Goal: Information Seeking & Learning: Check status

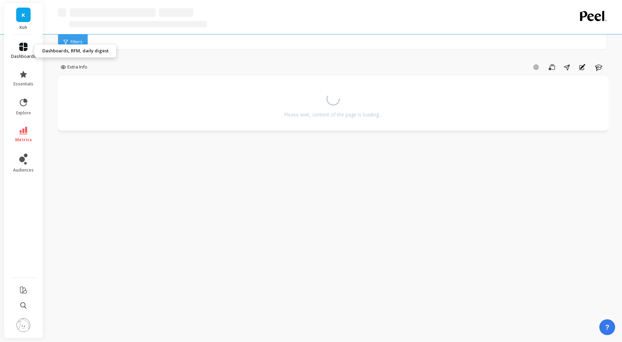
click at [23, 49] on icon at bounding box center [23, 47] width 8 height 8
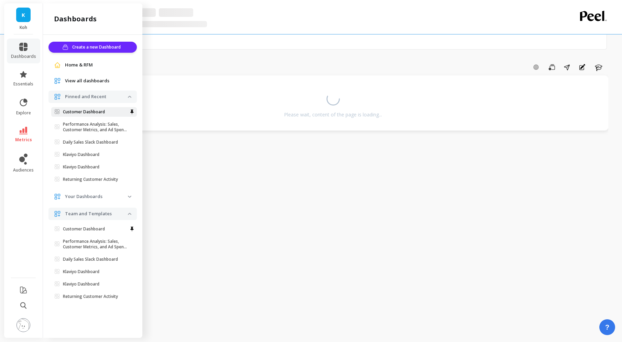
click at [83, 114] on p "Customer Dashboard" at bounding box center [84, 112] width 42 height 6
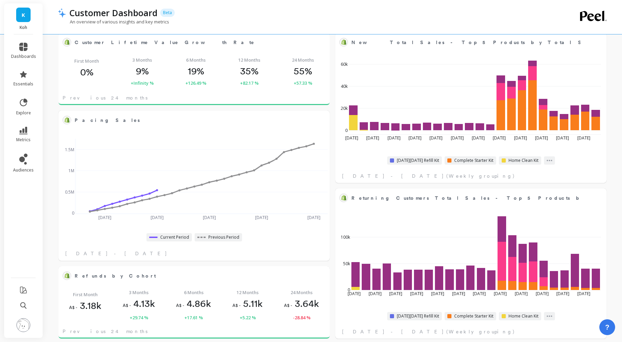
scroll to position [431, 0]
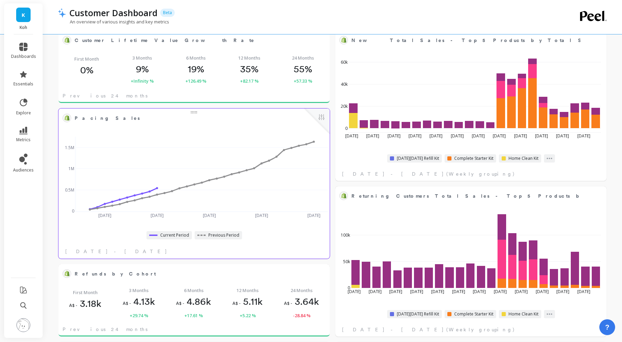
click at [209, 238] on div "Previous Period" at bounding box center [218, 235] width 47 height 8
click at [210, 234] on span "Previous Period" at bounding box center [223, 235] width 31 height 6
click at [320, 118] on button at bounding box center [321, 118] width 8 height 10
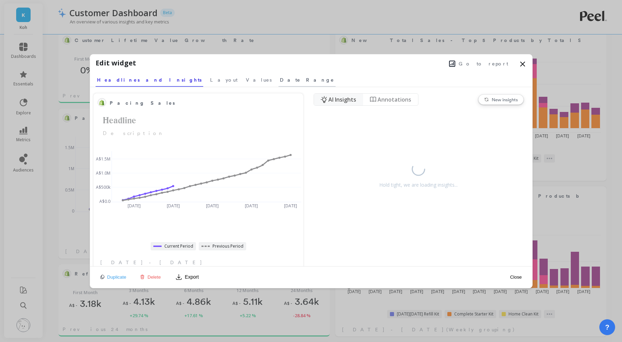
click at [280, 80] on span "Date Range" at bounding box center [307, 79] width 54 height 7
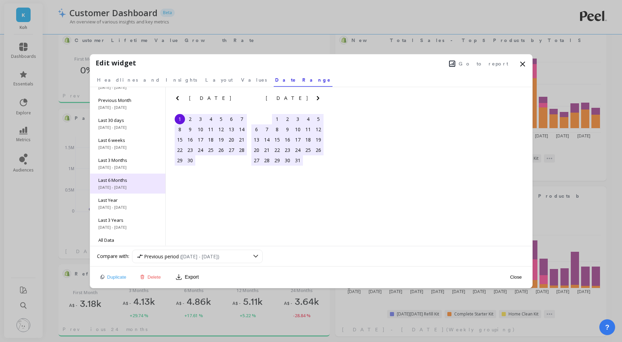
scroll to position [41, 0]
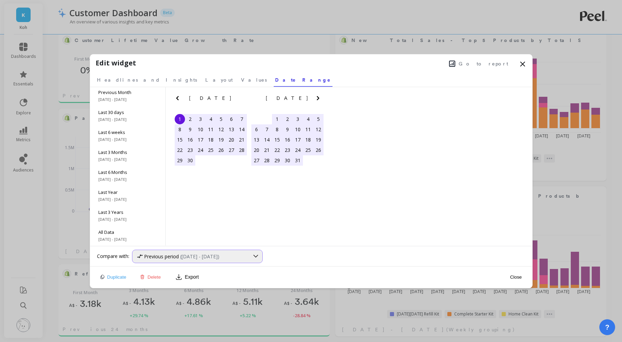
click at [196, 253] on span "(Oct 1, 2023 - Aug 31, 2024)" at bounding box center [199, 256] width 39 height 7
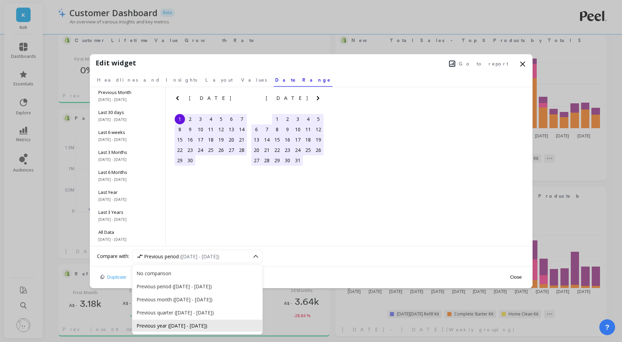
click at [219, 325] on div "Previous year (Sep 1, 2023 - Aug 10, 2024)" at bounding box center [198, 325] width 122 height 7
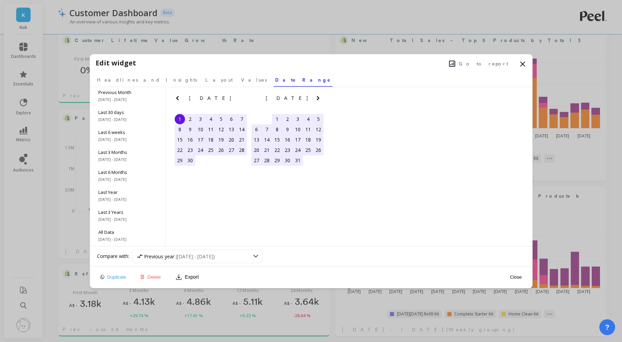
click at [517, 273] on div "Close" at bounding box center [516, 276] width 16 height 15
click at [517, 276] on button "Close" at bounding box center [516, 277] width 16 height 6
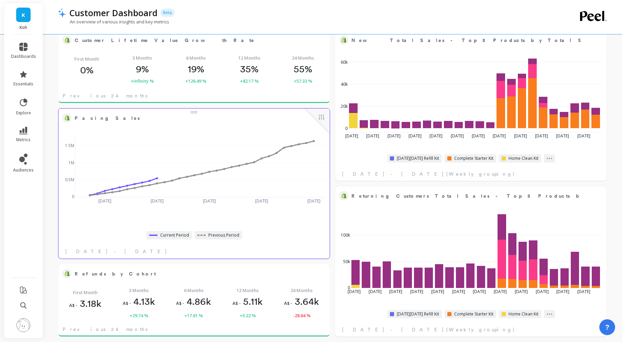
scroll to position [189, 257]
click at [322, 122] on button at bounding box center [321, 118] width 8 height 10
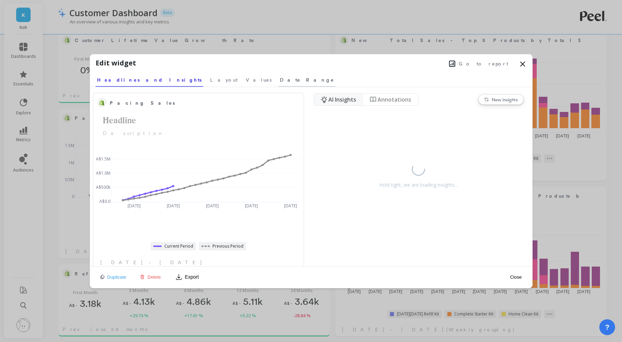
click at [280, 80] on span "Date Range" at bounding box center [307, 79] width 54 height 7
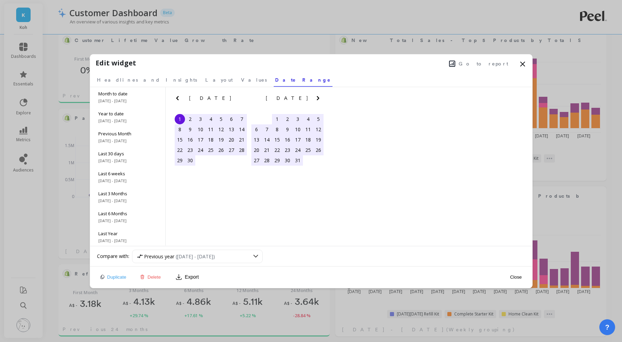
click at [282, 256] on div "Previous year (Sep 1, 2023 - Aug 10, 2024)" at bounding box center [328, 255] width 393 height 13
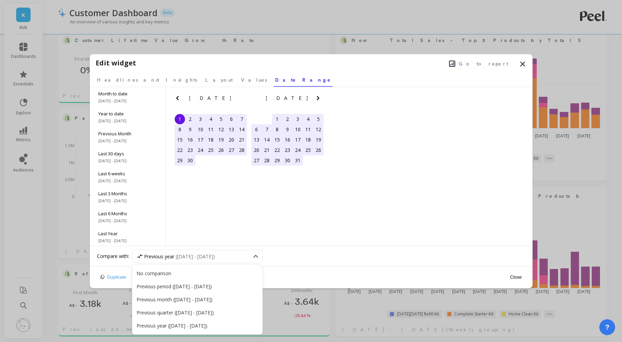
click at [278, 255] on div "Previous year (Sep 1, 2023 - Aug 10, 2024)" at bounding box center [328, 255] width 393 height 13
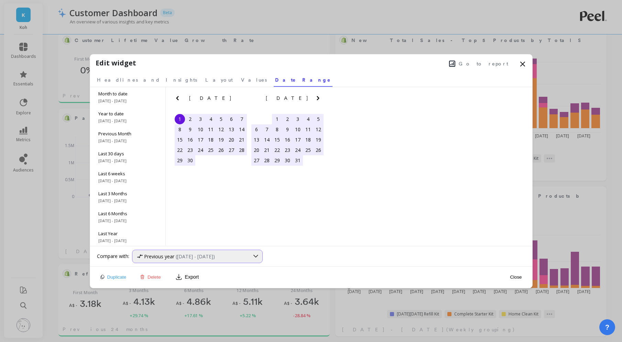
click at [215, 257] on span "(Sep 1, 2023 - Aug 10, 2024)" at bounding box center [195, 256] width 39 height 7
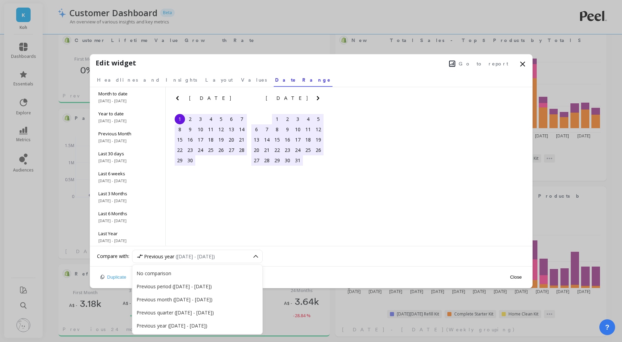
click at [322, 258] on div "Previous year (Sep 1, 2023 - Aug 10, 2024)" at bounding box center [328, 255] width 393 height 13
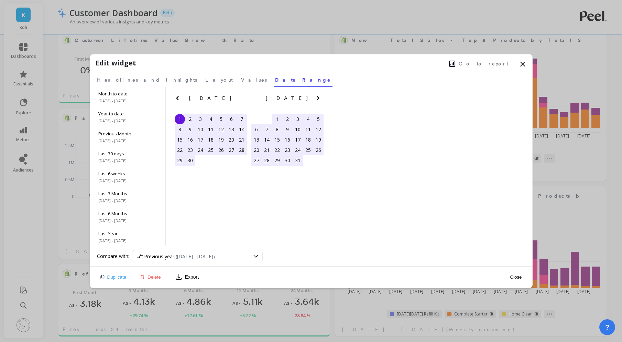
click at [320, 97] on icon "Next Month" at bounding box center [318, 98] width 8 height 8
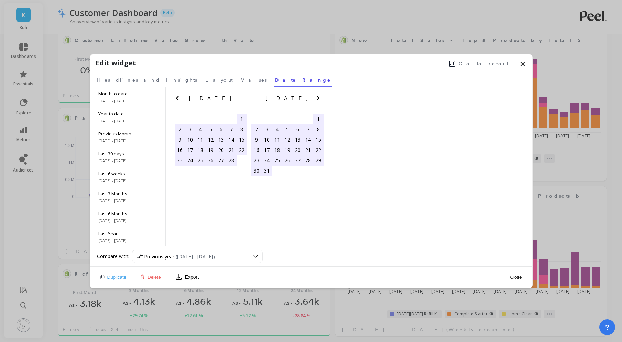
click at [320, 97] on icon "Next Month" at bounding box center [318, 98] width 8 height 8
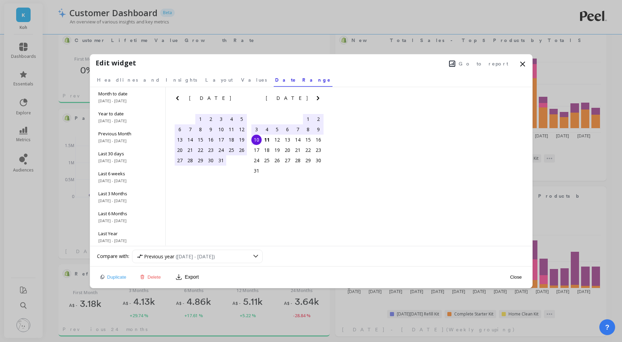
click at [306, 116] on div "1" at bounding box center [308, 119] width 10 height 10
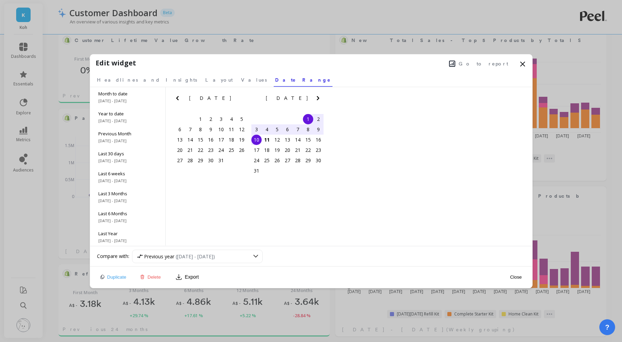
click at [255, 141] on div "10" at bounding box center [256, 139] width 10 height 10
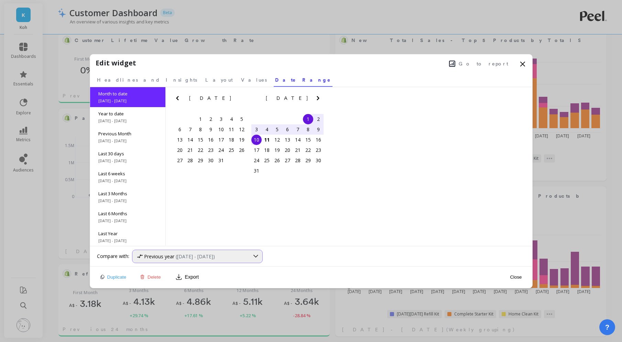
click at [211, 256] on span "(Sep 1, 2023 - Aug 10, 2024)" at bounding box center [195, 256] width 39 height 7
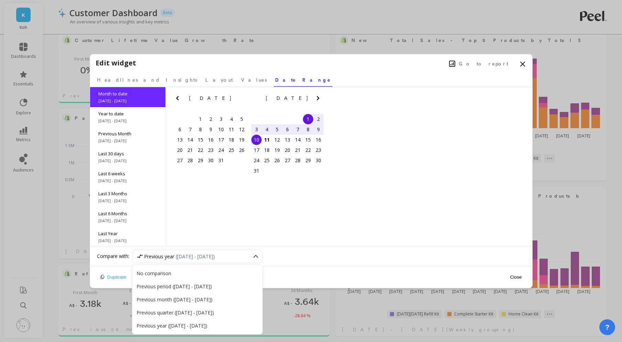
click at [212, 322] on div "Previous year (Aug 1, 2024 - Aug 10, 2024)" at bounding box center [198, 325] width 122 height 7
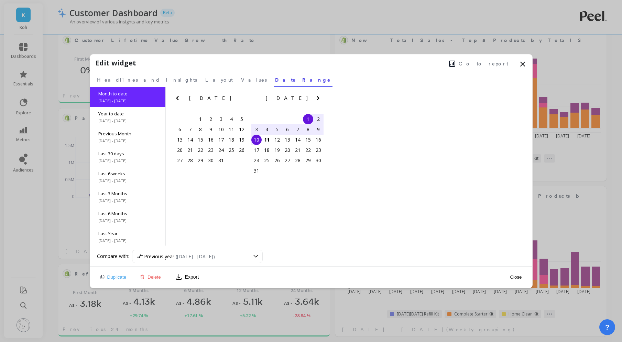
click at [518, 277] on button "Close" at bounding box center [516, 277] width 16 height 6
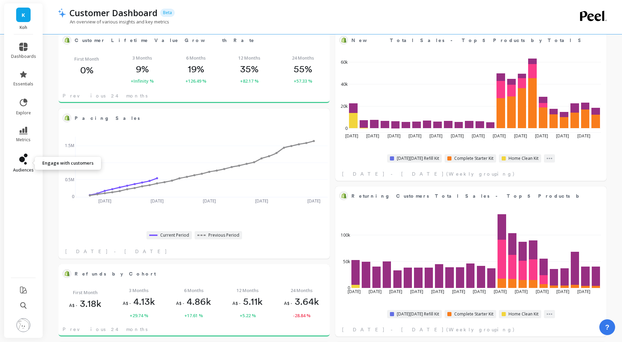
click at [26, 159] on icon at bounding box center [23, 158] width 8 height 11
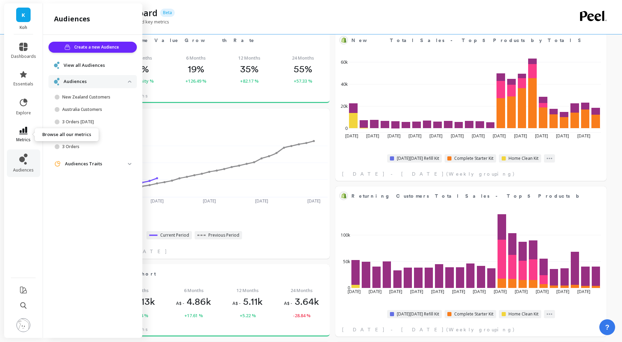
click at [23, 134] on icon at bounding box center [23, 131] width 8 height 8
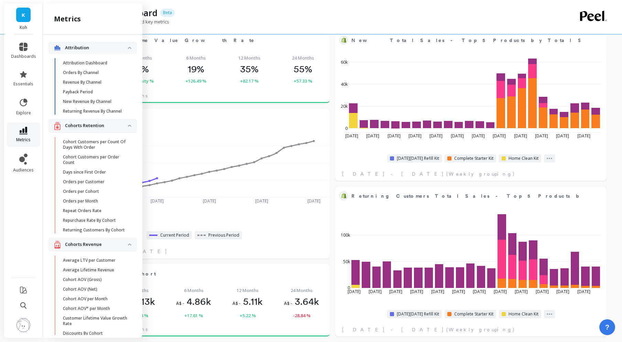
scroll to position [74, 0]
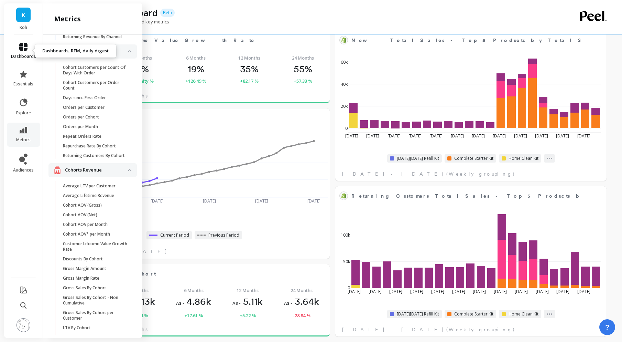
click at [22, 56] on span "dashboards" at bounding box center [23, 57] width 25 height 6
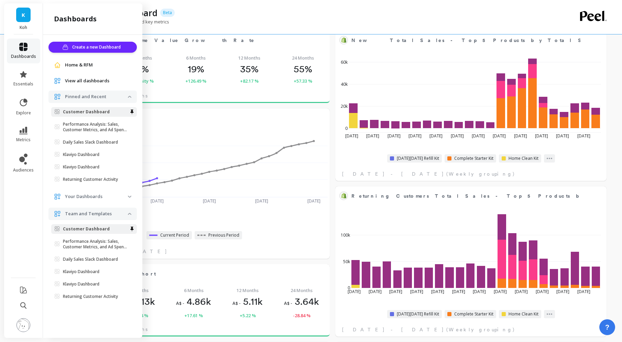
scroll to position [0, 0]
click at [91, 144] on p "Daily Sales Slack Dashboard" at bounding box center [90, 142] width 55 height 6
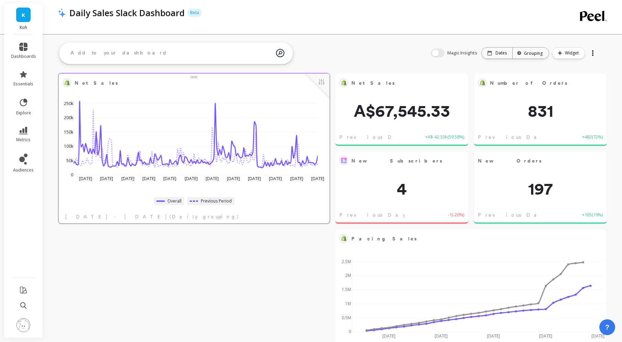
click at [211, 199] on span "Previous Period" at bounding box center [216, 201] width 31 height 6
click at [221, 201] on span "Previous Period" at bounding box center [216, 201] width 31 height 6
click at [322, 85] on button at bounding box center [321, 83] width 8 height 10
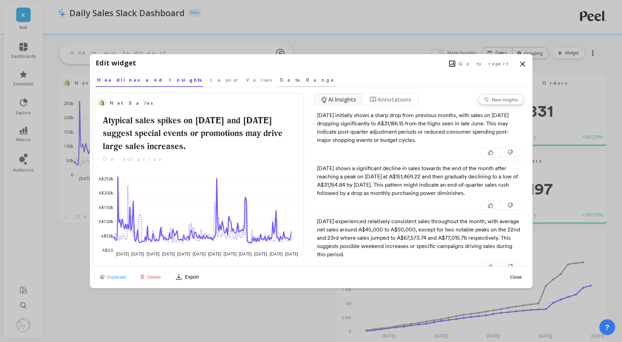
click at [280, 77] on span "Date Range" at bounding box center [307, 79] width 54 height 7
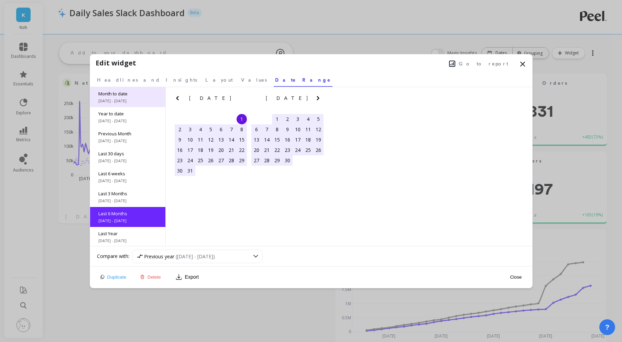
click at [123, 97] on div "Month to date 8/1/2025 - 8/10/2025" at bounding box center [127, 97] width 75 height 20
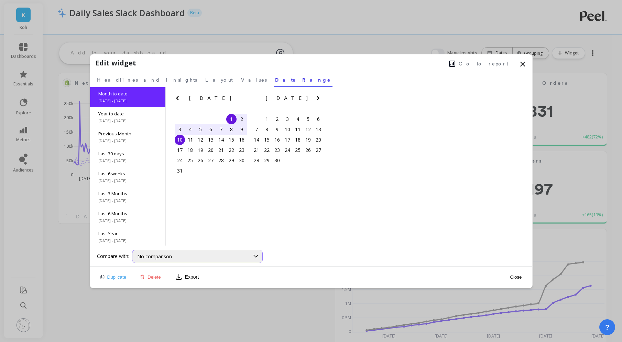
click at [174, 253] on div "No comparison" at bounding box center [193, 256] width 112 height 7
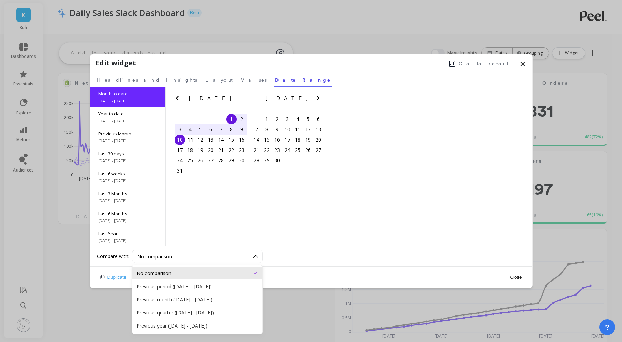
click at [213, 325] on div "Previous year (Aug 1, 2024 - Aug 10, 2024)" at bounding box center [198, 325] width 122 height 7
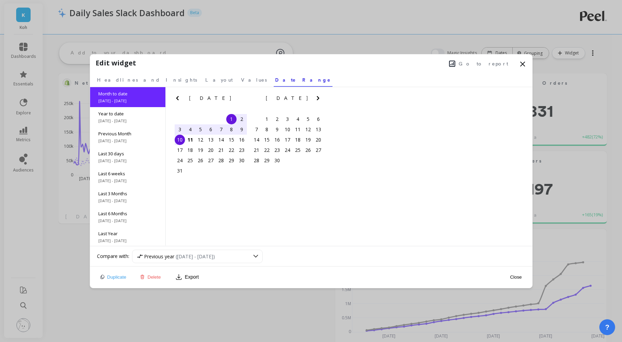
click at [520, 278] on button "Close" at bounding box center [516, 277] width 16 height 6
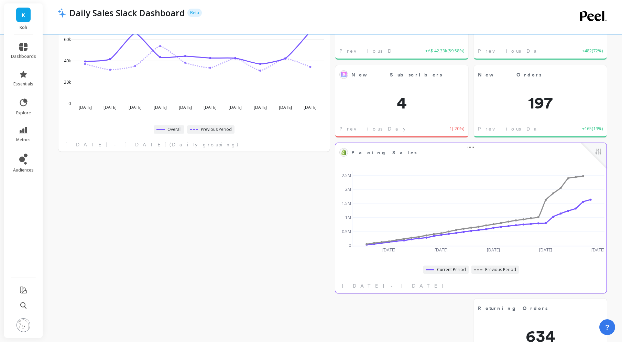
scroll to position [120, 0]
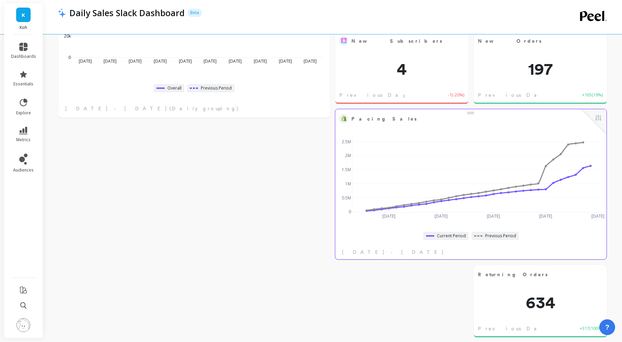
click at [603, 122] on div at bounding box center [593, 121] width 25 height 25
click at [599, 120] on button at bounding box center [598, 118] width 8 height 10
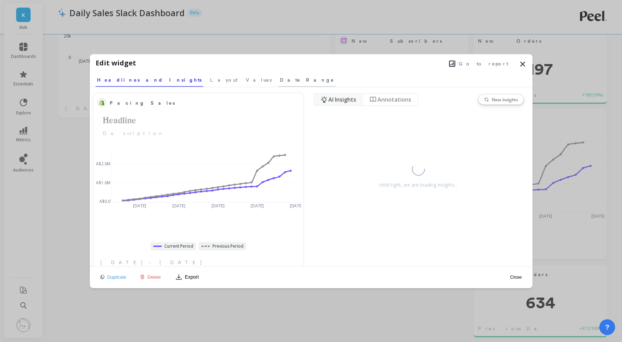
click at [280, 80] on span "Date Range" at bounding box center [307, 79] width 54 height 7
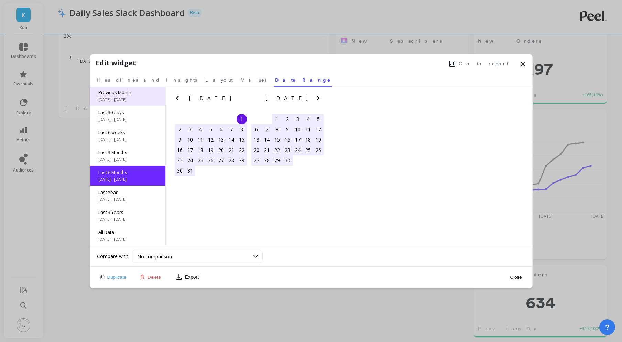
scroll to position [0, 0]
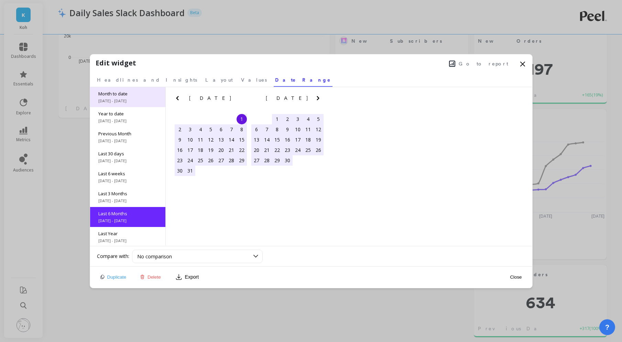
click at [121, 101] on span "[DATE] - [DATE]" at bounding box center [127, 101] width 59 height 6
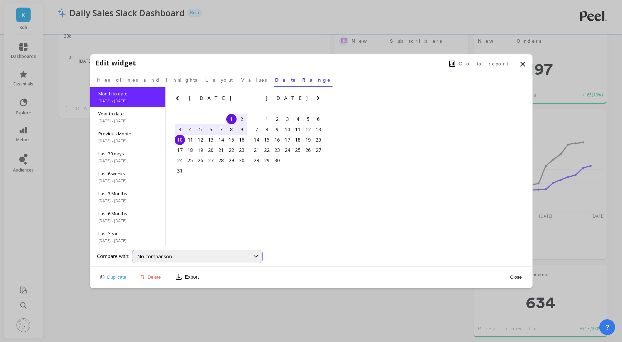
click at [184, 255] on div "No comparison" at bounding box center [193, 256] width 112 height 7
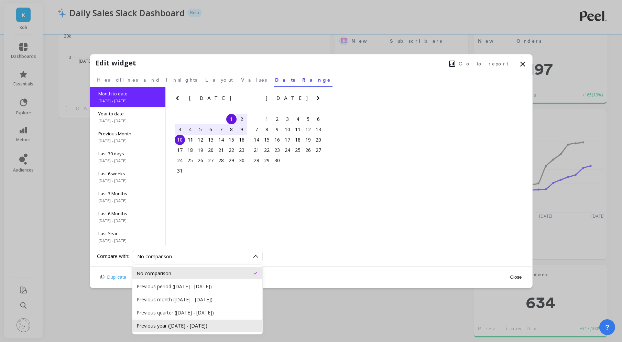
click at [214, 322] on div "Previous year (Aug 1, 2024 - Aug 10, 2024)" at bounding box center [198, 325] width 122 height 7
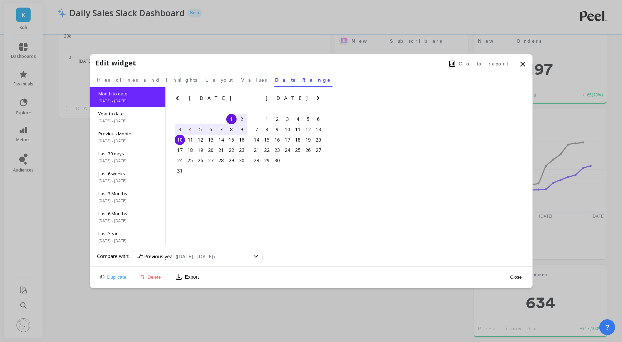
click at [514, 278] on button "Close" at bounding box center [516, 277] width 16 height 6
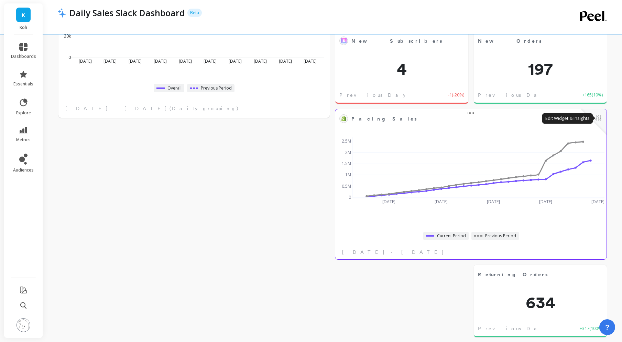
click at [600, 116] on button at bounding box center [598, 118] width 8 height 10
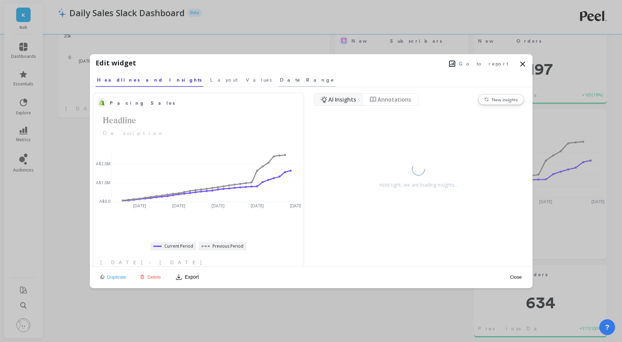
click at [280, 79] on span "Date Range" at bounding box center [307, 79] width 54 height 7
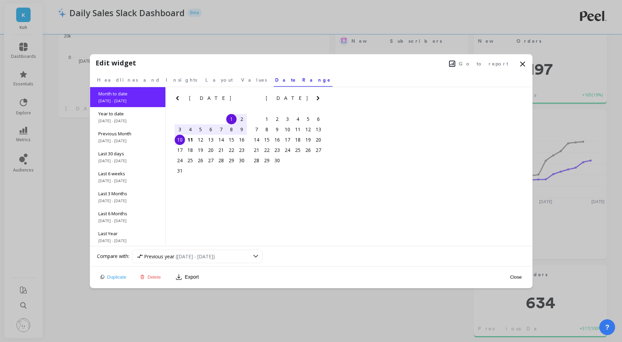
click at [130, 99] on span "[DATE] - [DATE]" at bounding box center [127, 101] width 59 height 6
click at [202, 253] on div "No comparison" at bounding box center [193, 256] width 112 height 7
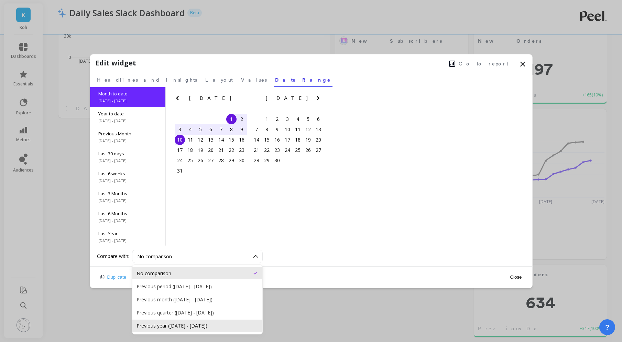
click at [205, 322] on div "Previous year (Aug 1, 2024 - Aug 10, 2024)" at bounding box center [198, 325] width 122 height 7
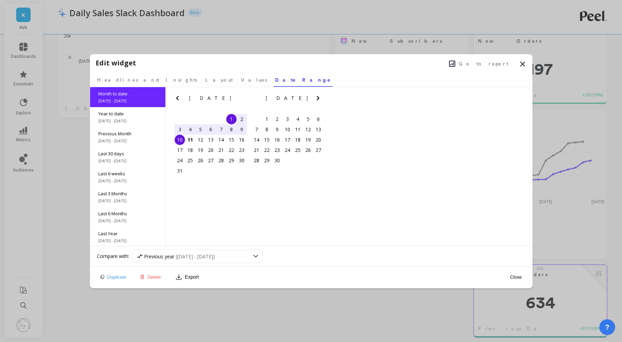
click at [518, 277] on button "Close" at bounding box center [516, 277] width 16 height 6
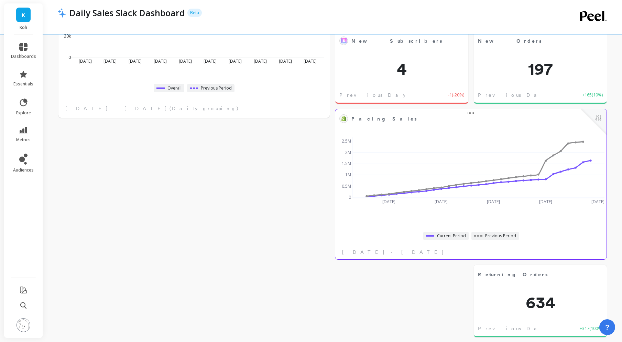
click at [346, 120] on object at bounding box center [344, 119] width 6 height 6
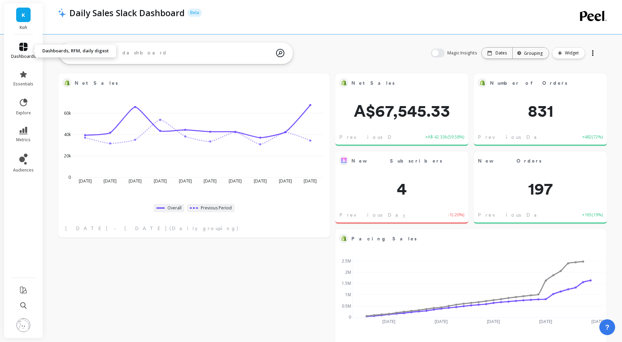
click at [21, 48] on icon at bounding box center [23, 47] width 8 height 8
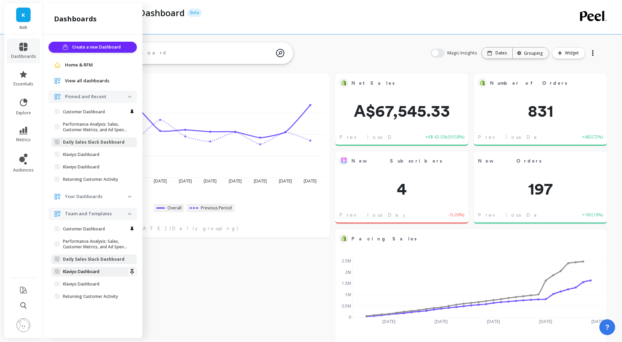
click at [94, 270] on p "Klaviyo Dashboard" at bounding box center [81, 272] width 36 height 6
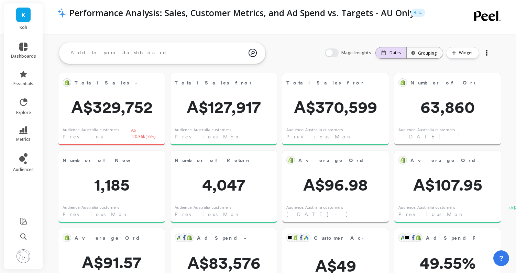
click at [388, 55] on div "Dates" at bounding box center [391, 53] width 20 height 6
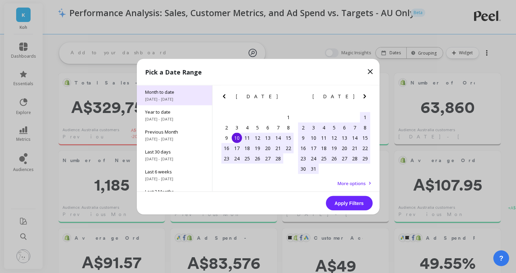
click at [172, 102] on div "Month to date [DATE] - [DATE]" at bounding box center [174, 95] width 75 height 20
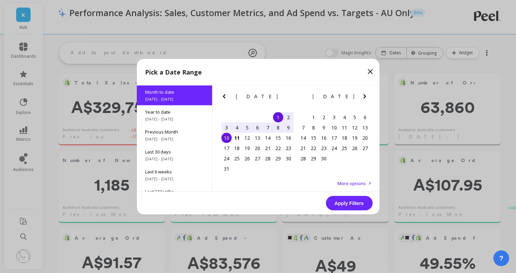
click at [339, 201] on button "Apply Filters" at bounding box center [349, 203] width 47 height 14
